Goal: Task Accomplishment & Management: Manage account settings

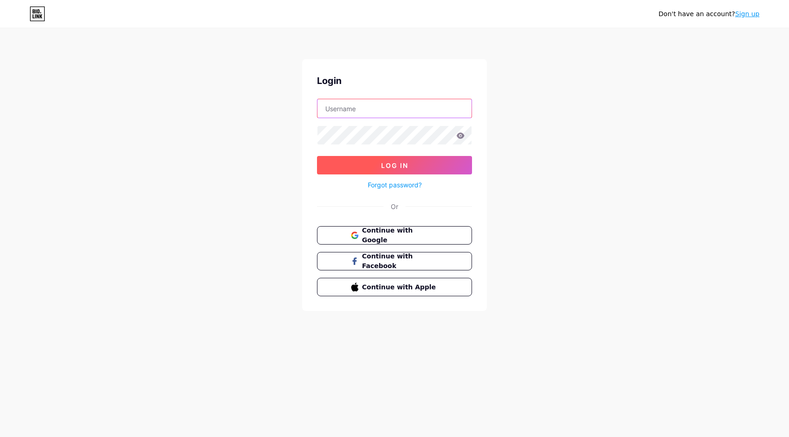
type input "[EMAIL_ADDRESS][DOMAIN_NAME]"
click at [380, 163] on button "Log In" at bounding box center [394, 165] width 155 height 18
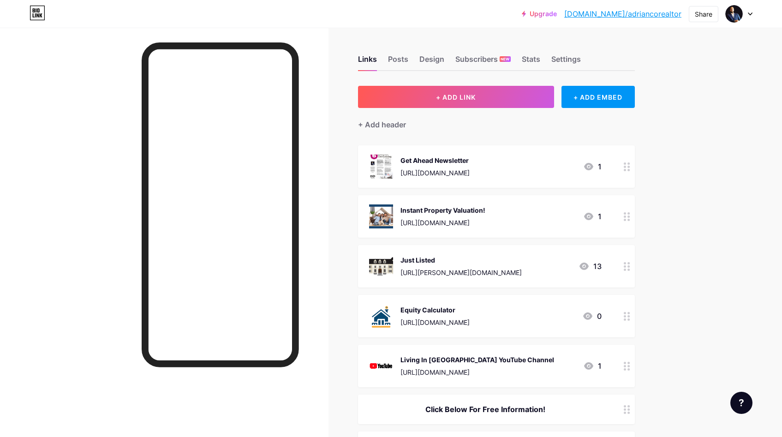
click at [629, 266] on icon at bounding box center [626, 266] width 6 height 9
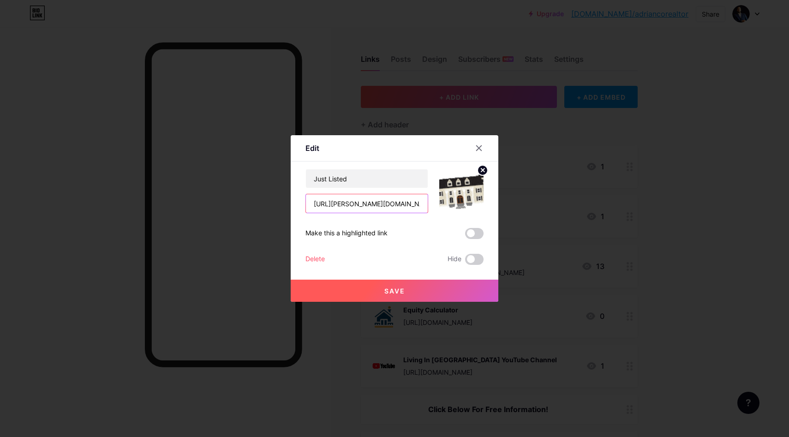
click at [362, 204] on input "[URL][PERSON_NAME][DOMAIN_NAME]" at bounding box center [367, 203] width 122 height 18
click at [420, 290] on button "Save" at bounding box center [395, 290] width 208 height 22
